Goal: Task Accomplishment & Management: Use online tool/utility

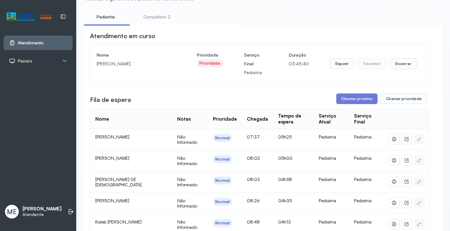
scroll to position [2, 0]
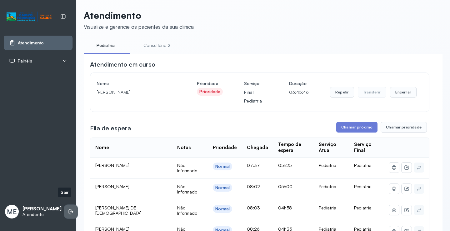
click at [68, 208] on icon at bounding box center [71, 211] width 6 height 6
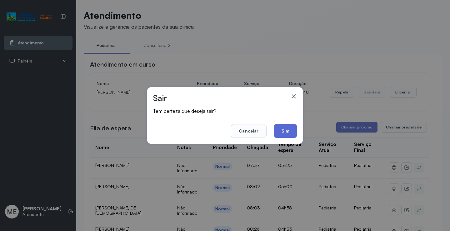
click at [280, 129] on button "Sim" at bounding box center [285, 131] width 23 height 14
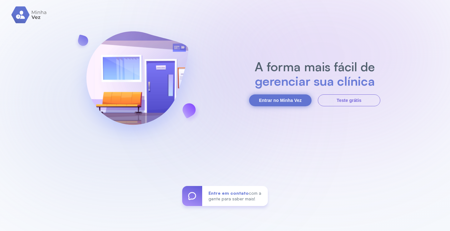
click at [282, 99] on button "Entrar no Minha Vez" at bounding box center [280, 100] width 62 height 12
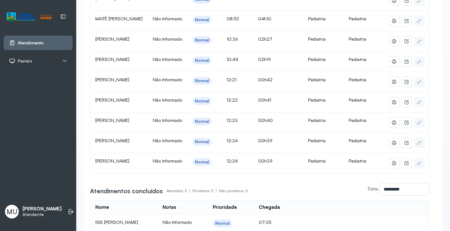
scroll to position [109, 0]
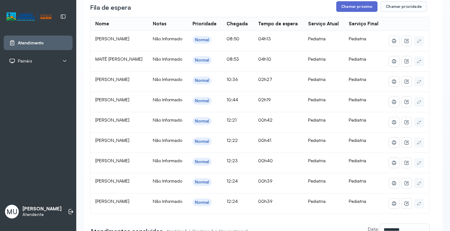
click at [359, 6] on button "Chamar próximo" at bounding box center [356, 6] width 41 height 11
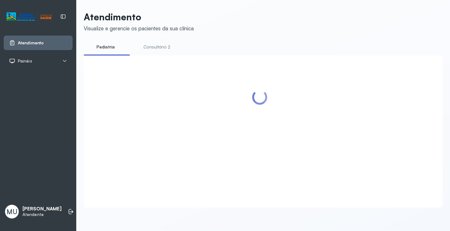
click at [282, 129] on div at bounding box center [259, 124] width 339 height 125
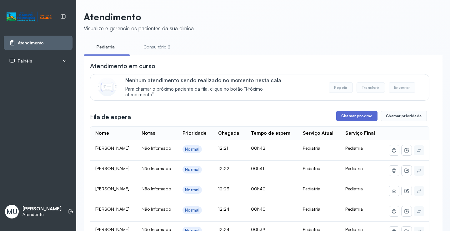
click at [355, 116] on button "Chamar próximo" at bounding box center [356, 116] width 41 height 11
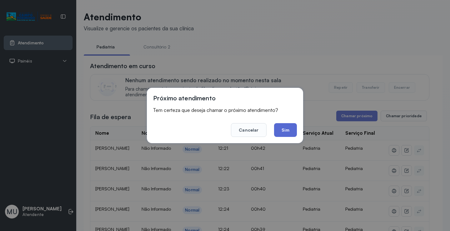
click at [284, 128] on button "Sim" at bounding box center [285, 130] width 23 height 14
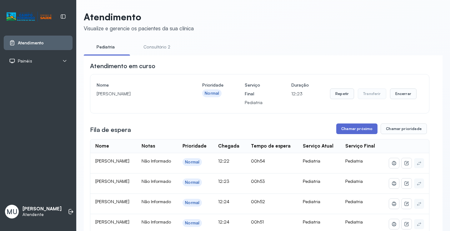
click at [354, 131] on button "Chamar próximo" at bounding box center [356, 128] width 41 height 11
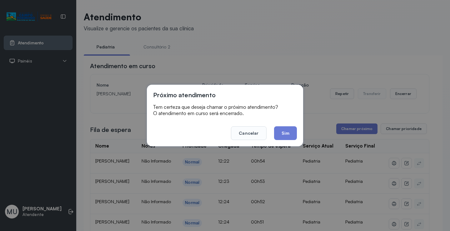
click at [284, 133] on button "Sim" at bounding box center [285, 133] width 23 height 14
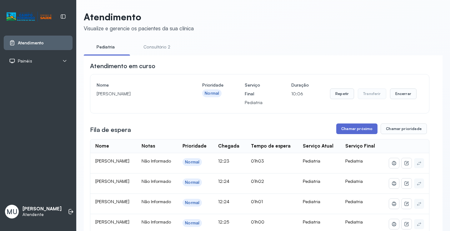
click at [348, 129] on button "Chamar próximo" at bounding box center [356, 128] width 41 height 11
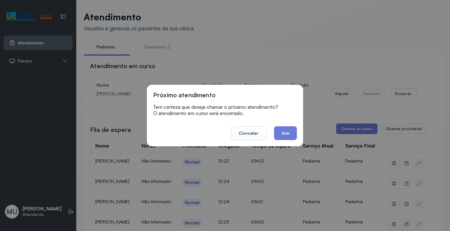
click at [281, 130] on button "Sim" at bounding box center [285, 133] width 23 height 14
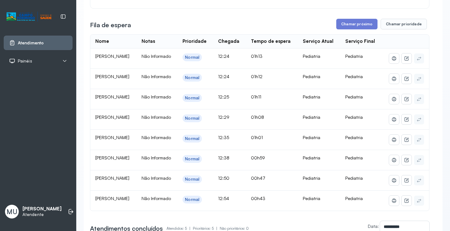
scroll to position [94, 0]
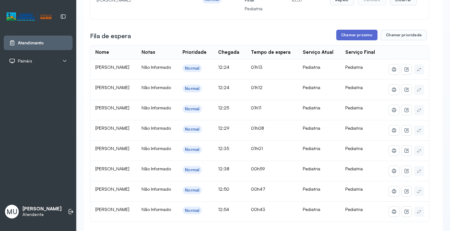
click at [349, 35] on button "Chamar próximo" at bounding box center [356, 35] width 41 height 11
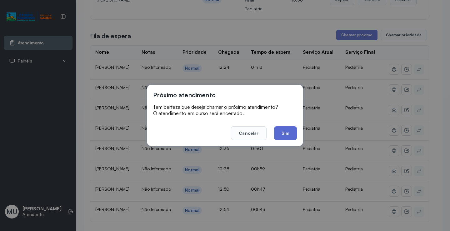
click at [282, 132] on button "Sim" at bounding box center [285, 133] width 23 height 14
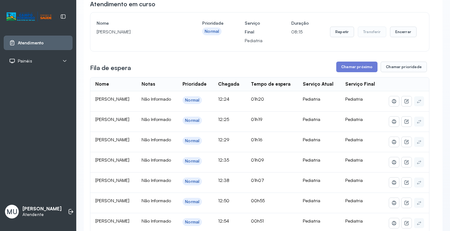
scroll to position [62, 0]
click at [359, 65] on button "Chamar próximo" at bounding box center [356, 66] width 41 height 11
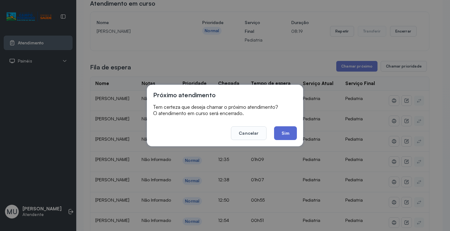
click at [288, 132] on button "Sim" at bounding box center [285, 133] width 23 height 14
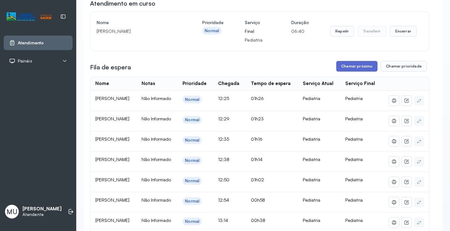
click at [341, 67] on button "Chamar próximo" at bounding box center [356, 66] width 41 height 11
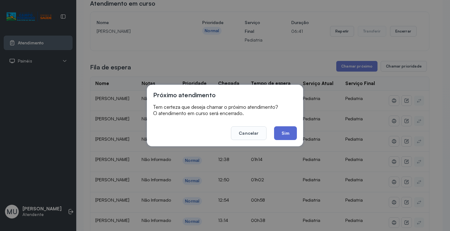
click at [287, 132] on button "Sim" at bounding box center [285, 133] width 23 height 14
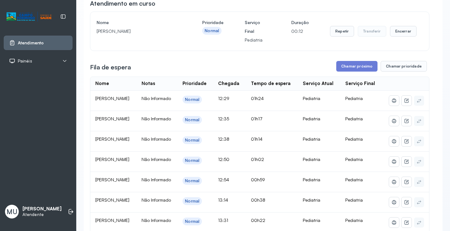
scroll to position [31, 0]
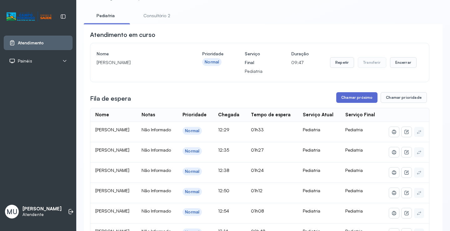
click at [355, 97] on button "Chamar próximo" at bounding box center [356, 97] width 41 height 11
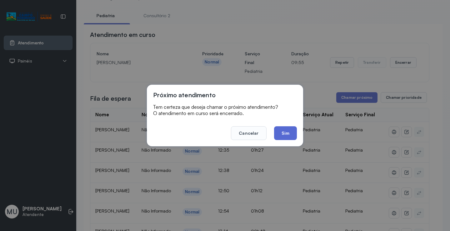
click at [284, 131] on button "Sim" at bounding box center [285, 133] width 23 height 14
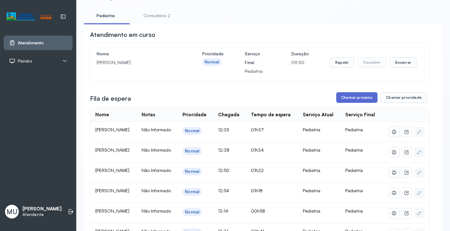
click at [355, 100] on button "Chamar próximo" at bounding box center [356, 97] width 41 height 11
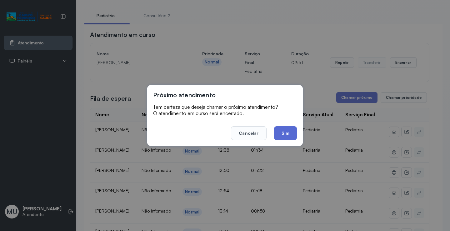
click at [290, 131] on button "Sim" at bounding box center [285, 133] width 23 height 14
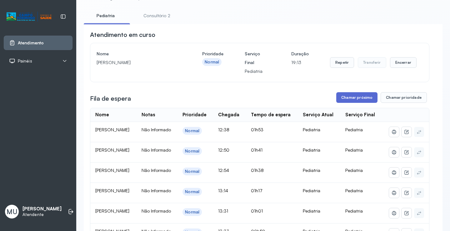
click at [357, 97] on button "Chamar próximo" at bounding box center [356, 97] width 41 height 11
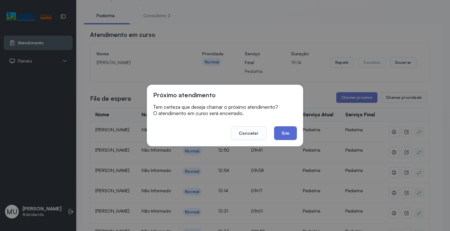
click at [286, 132] on button "Sim" at bounding box center [285, 133] width 23 height 14
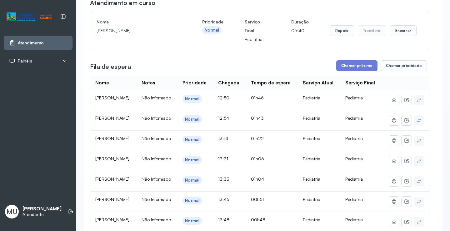
scroll to position [62, 0]
click at [345, 64] on button "Chamar próximo" at bounding box center [356, 66] width 41 height 11
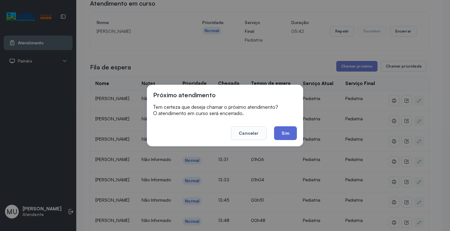
click at [284, 129] on button "Sim" at bounding box center [285, 133] width 23 height 14
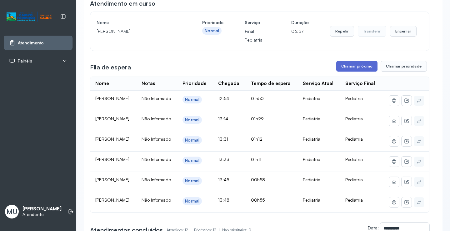
click at [354, 66] on button "Chamar próximo" at bounding box center [356, 66] width 41 height 11
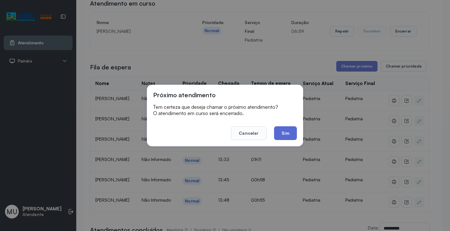
click at [286, 132] on button "Sim" at bounding box center [285, 133] width 23 height 14
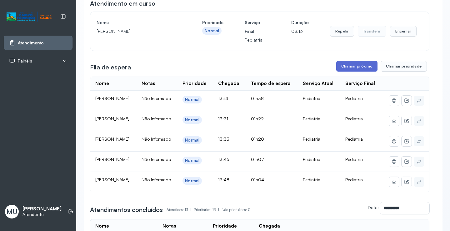
click at [348, 66] on button "Chamar próximo" at bounding box center [356, 66] width 41 height 11
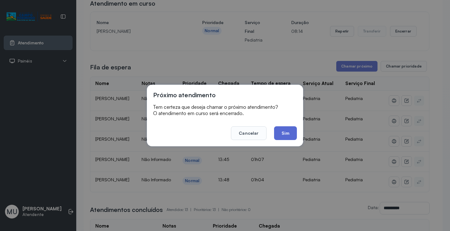
click at [288, 129] on button "Sim" at bounding box center [285, 133] width 23 height 14
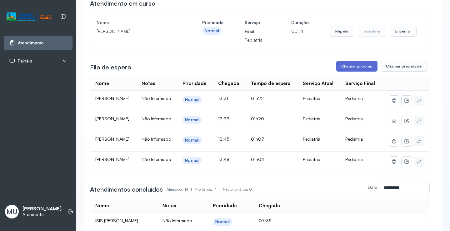
click at [349, 67] on button "Chamar próximo" at bounding box center [356, 66] width 41 height 11
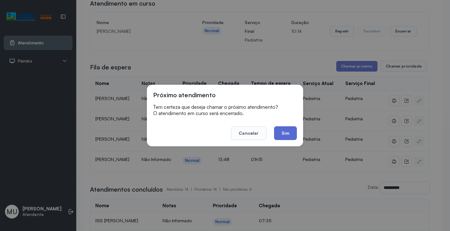
click at [281, 132] on button "Sim" at bounding box center [285, 133] width 23 height 14
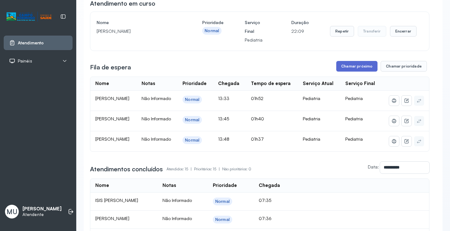
click at [354, 67] on button "Chamar próximo" at bounding box center [356, 66] width 41 height 11
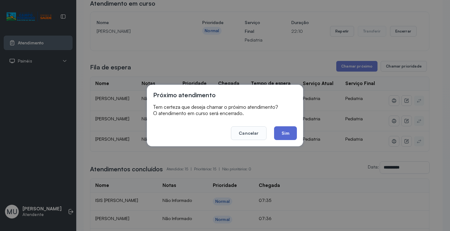
click at [282, 131] on button "Sim" at bounding box center [285, 133] width 23 height 14
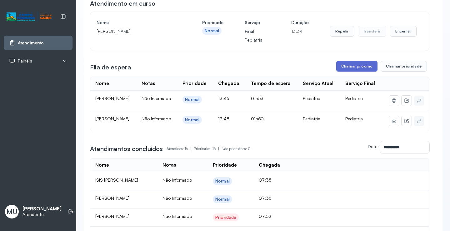
click at [344, 64] on button "Chamar próximo" at bounding box center [356, 66] width 41 height 11
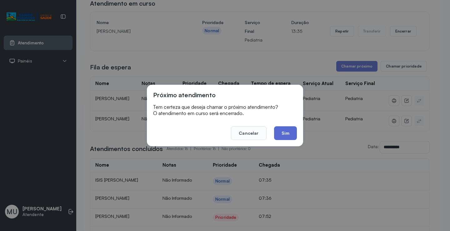
click at [281, 129] on button "Sim" at bounding box center [285, 133] width 23 height 14
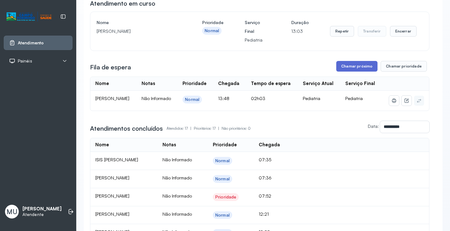
click at [341, 68] on button "Chamar próximo" at bounding box center [356, 66] width 41 height 11
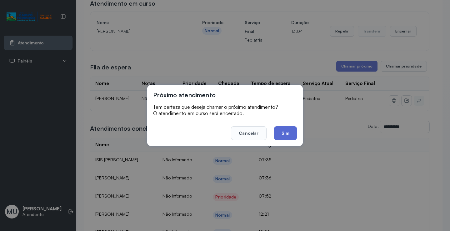
click at [286, 132] on button "Sim" at bounding box center [285, 133] width 23 height 14
